Goal: Task Accomplishment & Management: Use online tool/utility

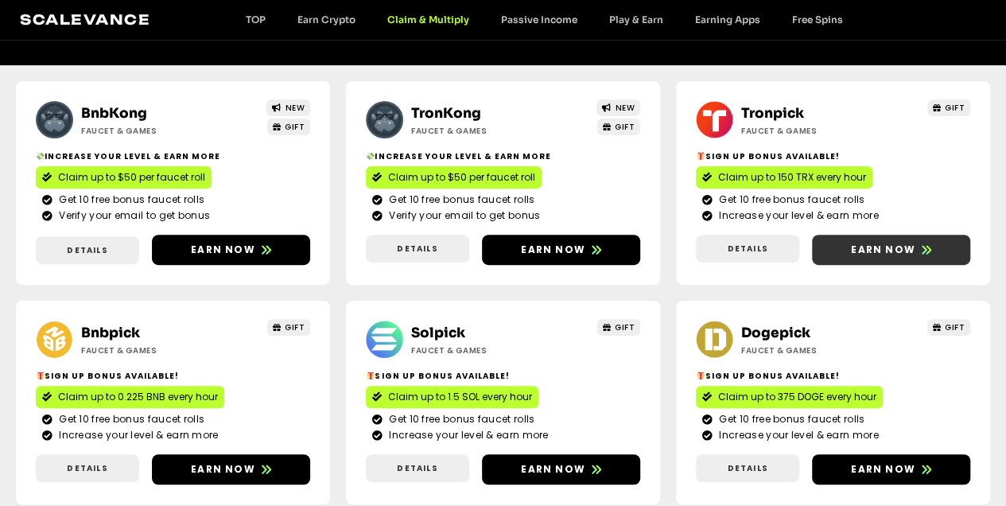
scroll to position [265, 0]
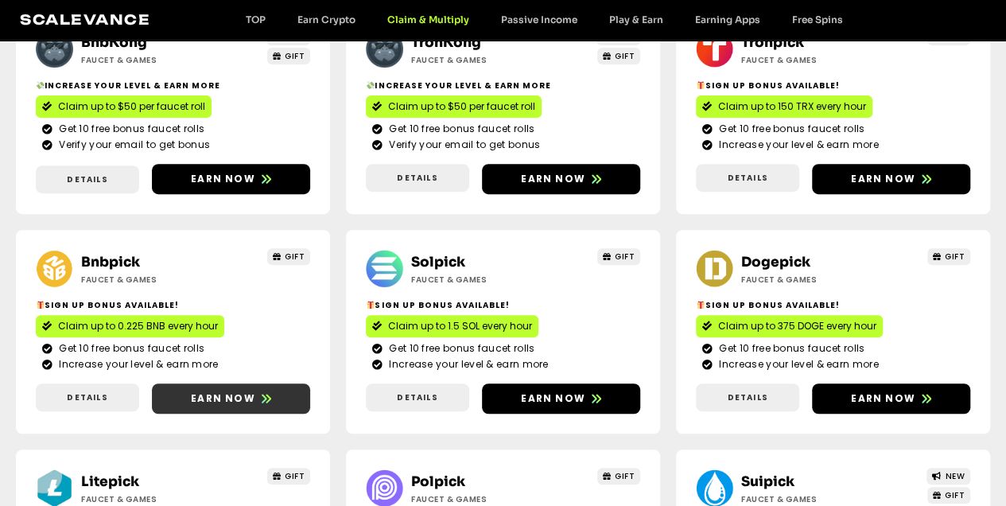
click at [250, 395] on span "Earn now" at bounding box center [223, 398] width 64 height 14
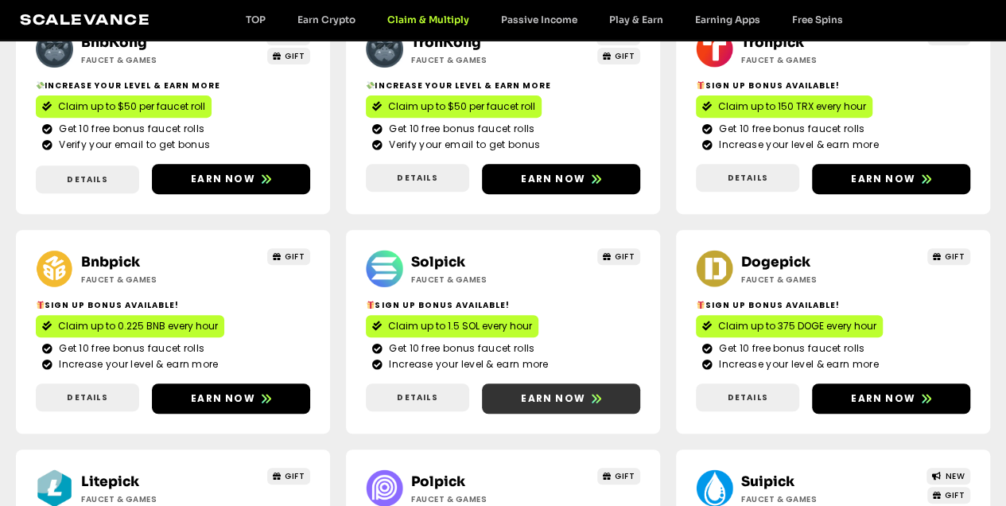
click at [555, 394] on span "Earn now" at bounding box center [553, 398] width 64 height 14
click at [587, 391] on span "Earn now" at bounding box center [561, 398] width 158 height 14
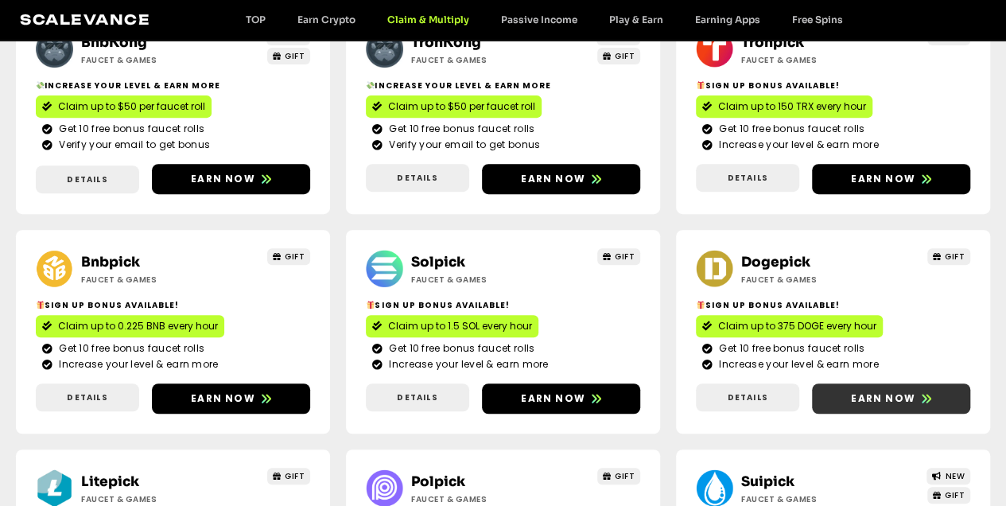
click at [856, 393] on span "Earn now" at bounding box center [883, 398] width 64 height 14
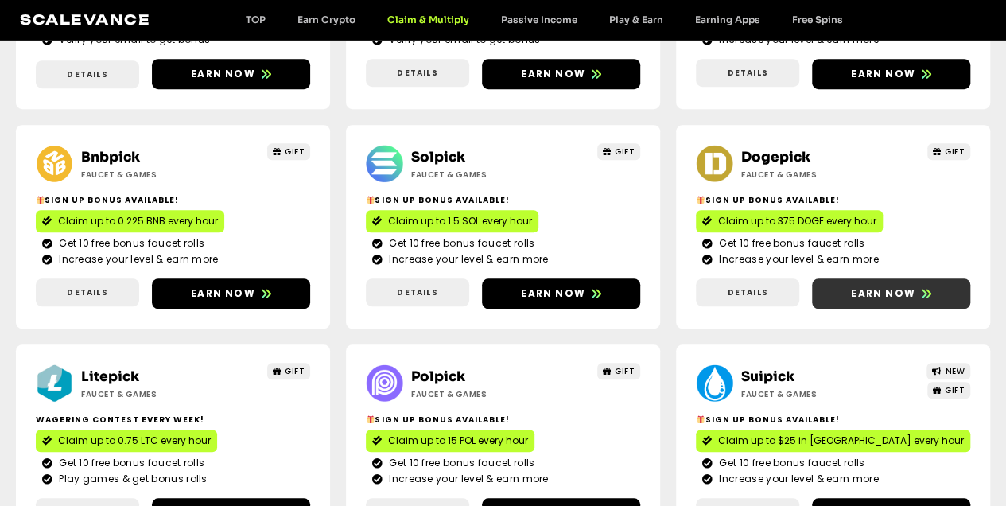
scroll to position [424, 0]
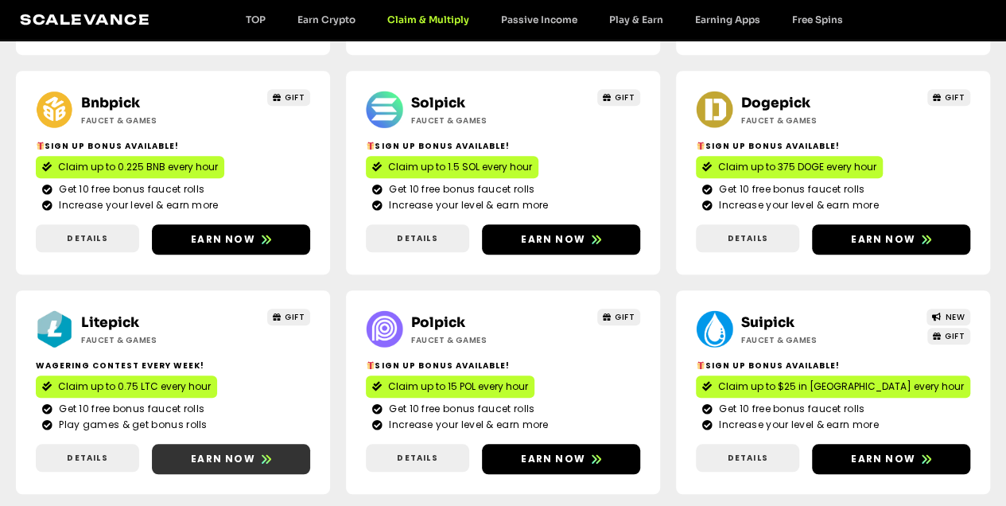
click at [224, 457] on span "Earn now" at bounding box center [223, 459] width 64 height 14
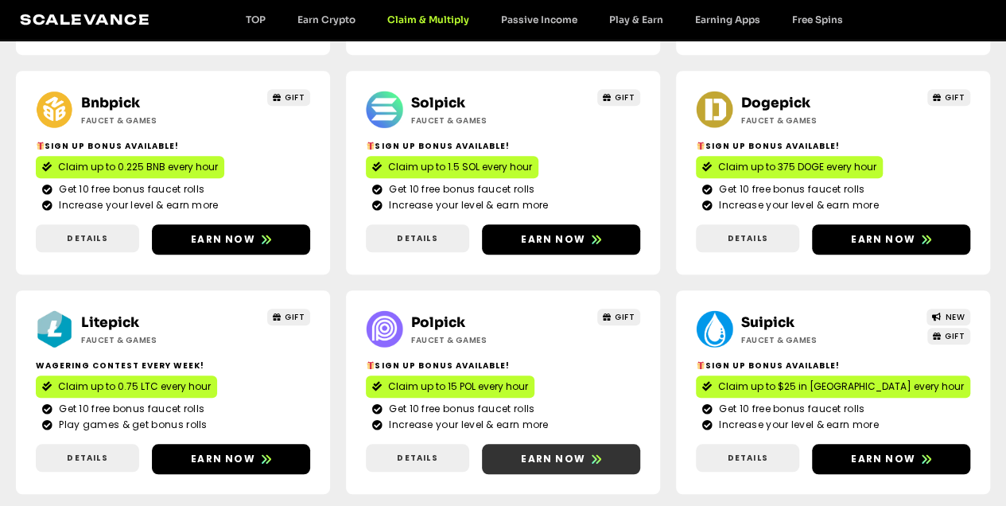
click at [560, 457] on span "Earn now" at bounding box center [553, 459] width 64 height 14
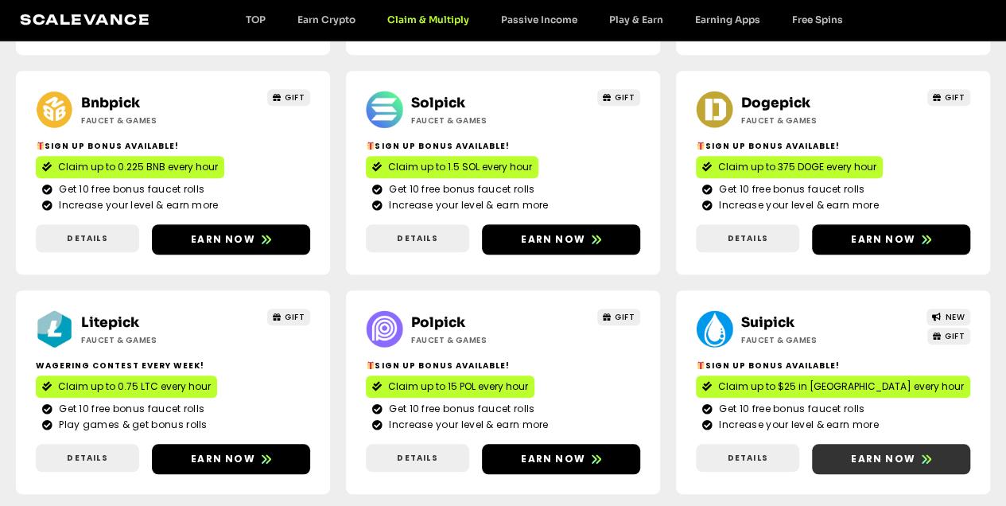
click at [890, 452] on span "Earn now" at bounding box center [883, 459] width 64 height 14
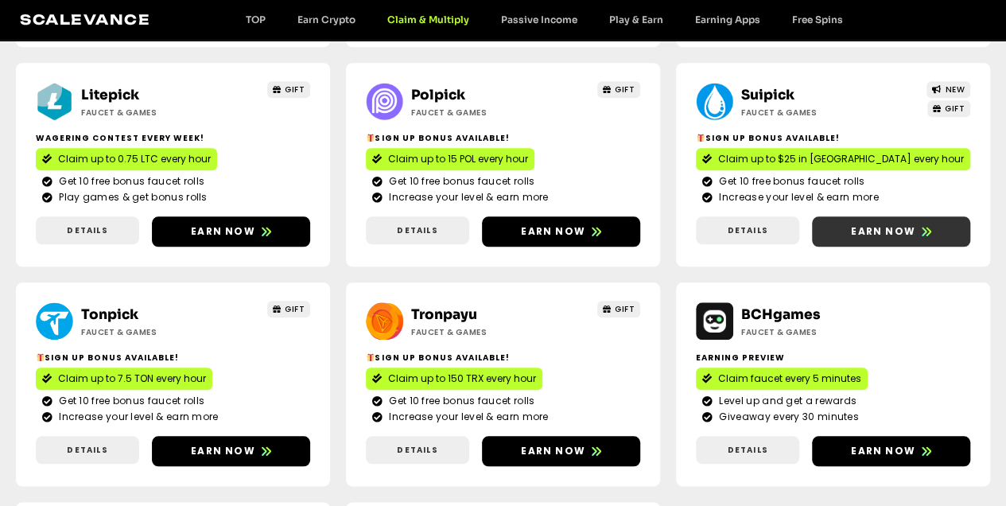
scroll to position [689, 0]
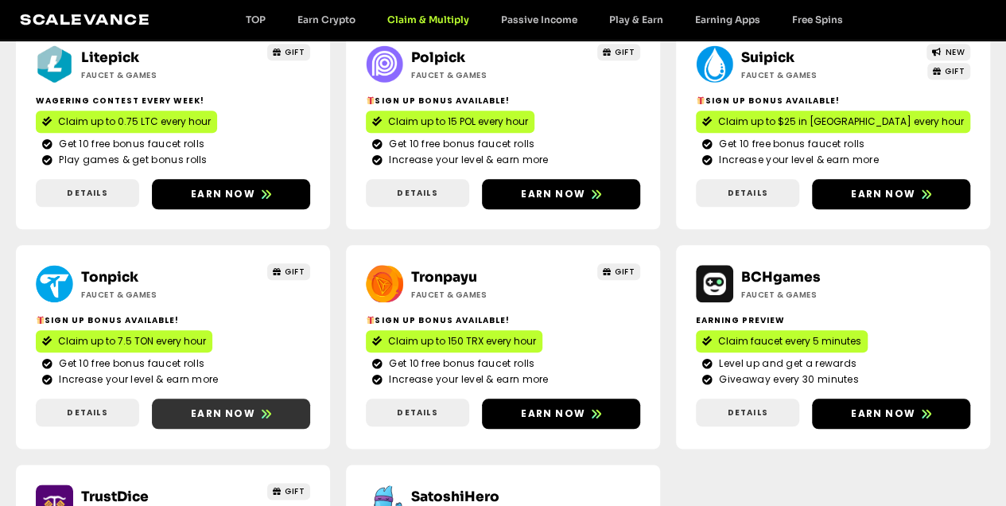
click at [212, 409] on span "Earn now" at bounding box center [223, 413] width 64 height 14
